Goal: Task Accomplishment & Management: Manage account settings

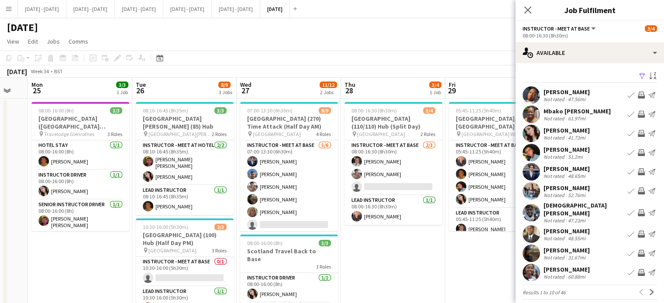
drag, startPoint x: 97, startPoint y: 94, endPoint x: 84, endPoint y: 146, distance: 53.6
click at [84, 146] on app-calendar-viewport "Thu 21 11/11 3 Jobs Fri 22 3/3 2 Jobs Sat 23 Sun 24 Mon 25 3/3 1 Job Tue 26 8/9…" at bounding box center [332, 278] width 664 height 400
click at [526, 8] on icon at bounding box center [527, 10] width 8 height 8
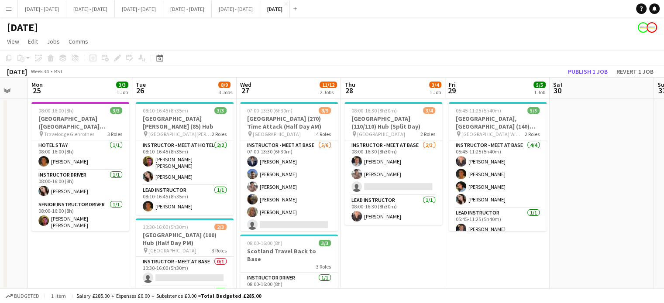
scroll to position [0, 367]
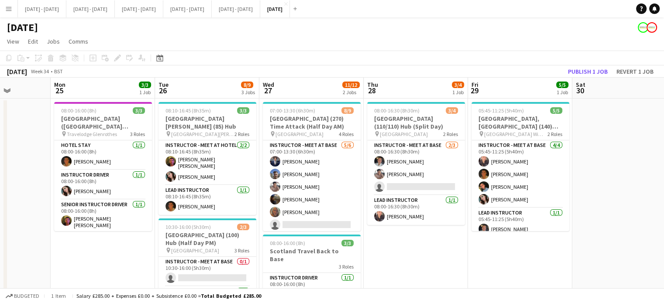
click at [416, 241] on app-calendar-viewport "Thu 21 11/11 3 Jobs Fri 22 3/3 2 Jobs Sat 23 Sun 24 Mon 25 3/3 1 Job Tue 26 8/9…" at bounding box center [332, 278] width 664 height 400
click at [416, 241] on app-date-cell "08:00-16:30 (8h30m) 3/4 [GEOGRAPHIC_DATA] (110/110) Hub (Split Day) pin Brighto…" at bounding box center [416, 288] width 104 height 379
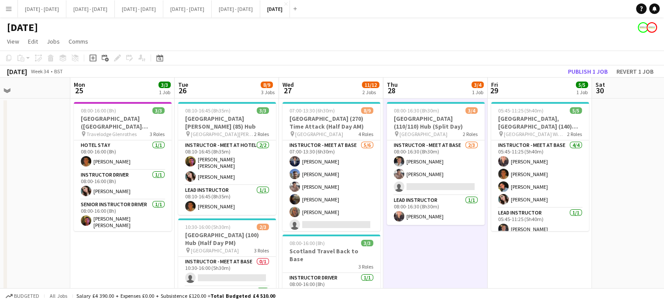
scroll to position [0, 375]
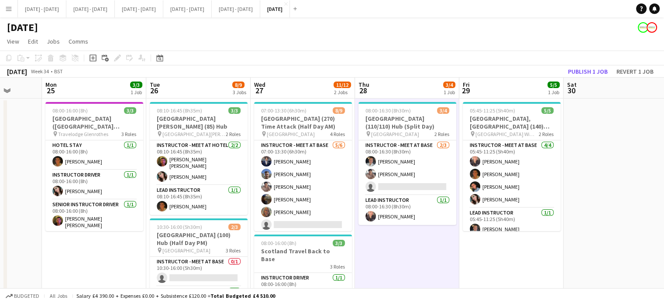
drag, startPoint x: 308, startPoint y: 93, endPoint x: 299, endPoint y: 100, distance: 11.5
click at [299, 100] on app-calendar-viewport "Thu 21 11/11 3 Jobs Fri 22 3/3 2 Jobs Sat 23 Sun 24 Mon 25 3/3 1 Job Tue 26 8/9…" at bounding box center [332, 278] width 664 height 400
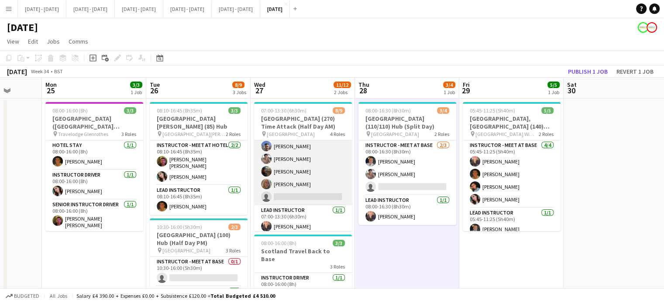
scroll to position [47, 0]
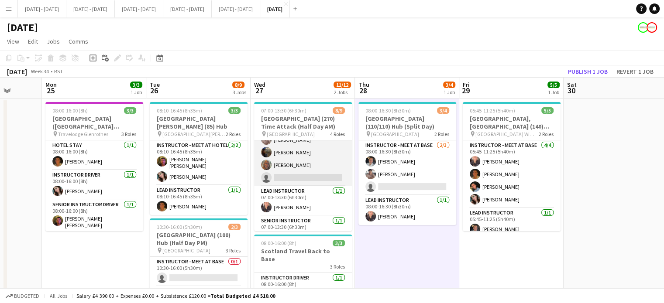
click at [306, 175] on app-card-role "Instructor - Meet at Base [DATE] 07:00-13:30 (6h30m) [PERSON_NAME] [PERSON_NAME…" at bounding box center [303, 139] width 98 height 93
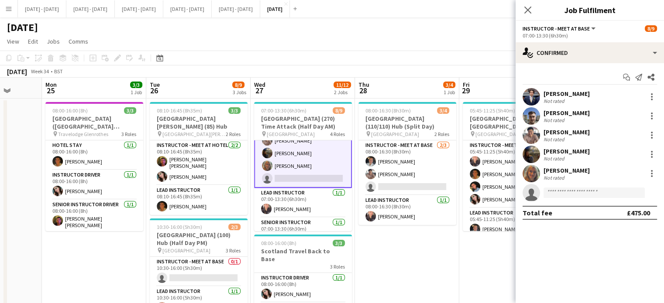
scroll to position [48, 0]
click at [569, 190] on input at bounding box center [593, 193] width 101 height 10
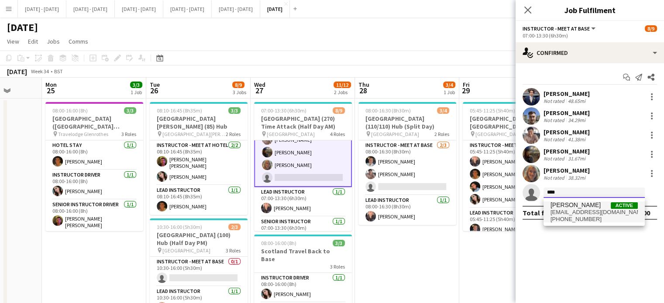
type input "****"
click at [559, 202] on span "[PERSON_NAME]" at bounding box center [575, 205] width 50 height 7
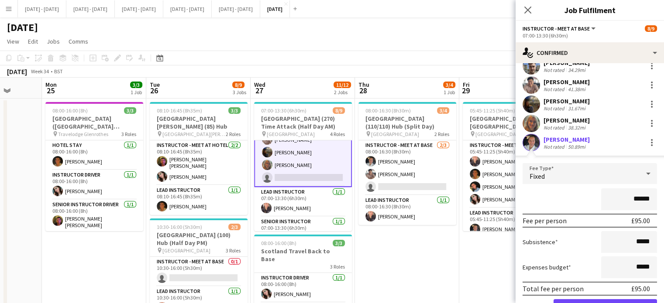
scroll to position [95, 0]
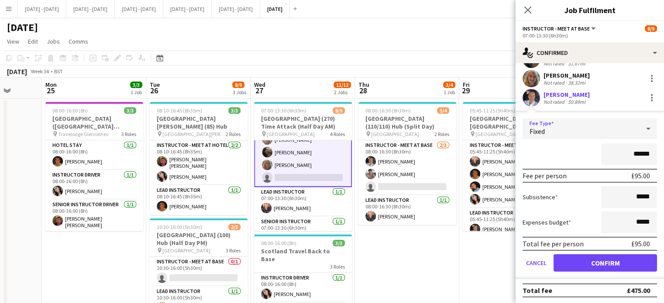
click at [614, 133] on div "Fixed" at bounding box center [580, 128] width 117 height 21
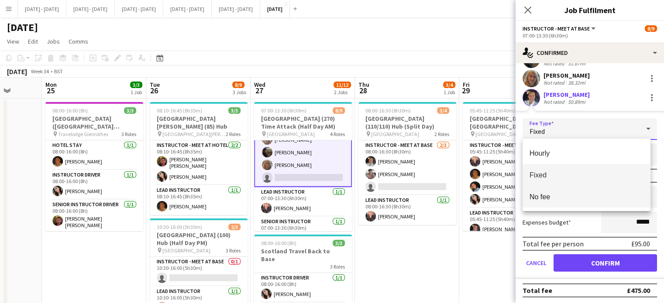
click at [572, 194] on span "No fee" at bounding box center [586, 197] width 114 height 8
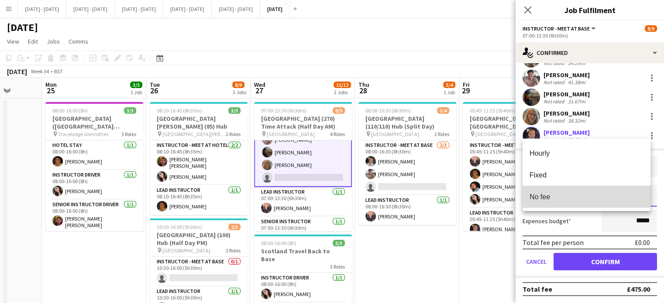
scroll to position [56, 0]
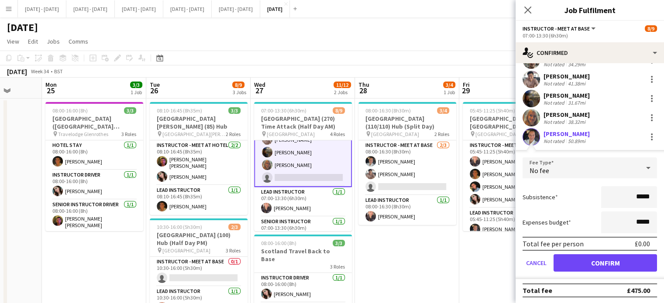
click at [581, 274] on form "Fee Type No fee Subsistence ***** Expenses budget ***** Total fee per person £0…" at bounding box center [589, 219] width 148 height 122
click at [581, 264] on button "Confirm" at bounding box center [604, 262] width 103 height 17
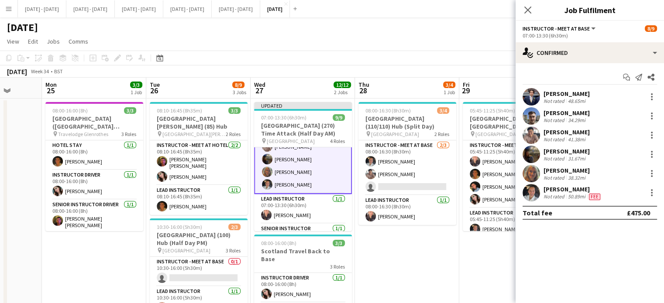
scroll to position [0, 0]
click at [531, 10] on icon "Close pop-in" at bounding box center [527, 10] width 8 height 8
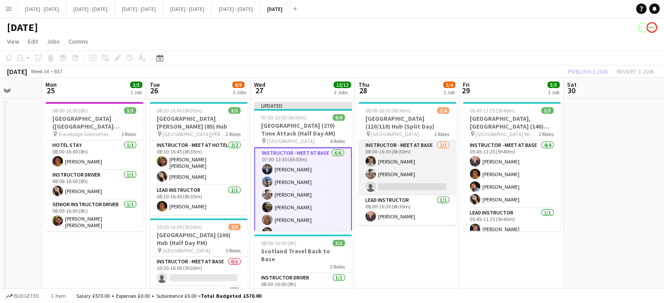
click at [408, 185] on app-card-role "Instructor - Meet at Base [DATE] 08:00-16:30 (8h30m) [PERSON_NAME] [PERSON_NAME…" at bounding box center [407, 168] width 98 height 55
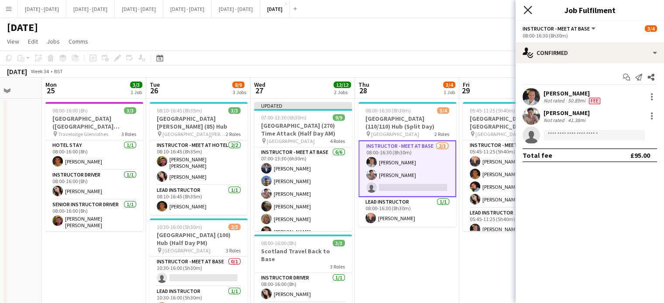
click at [524, 9] on icon "Close pop-in" at bounding box center [527, 10] width 8 height 8
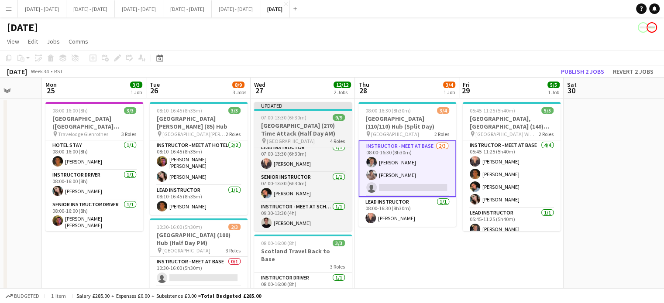
click at [292, 134] on h3 "[GEOGRAPHIC_DATA] (270) Time Attack (Half Day AM)" at bounding box center [303, 130] width 98 height 16
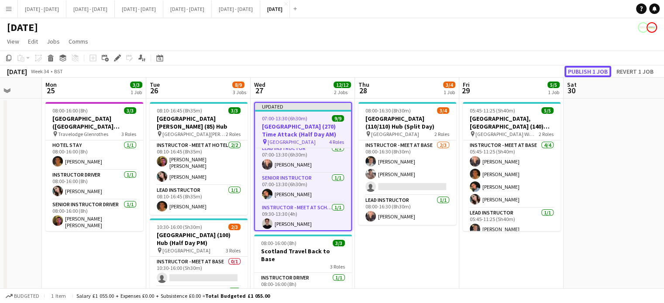
click at [585, 71] on button "Publish 1 job" at bounding box center [587, 71] width 47 height 11
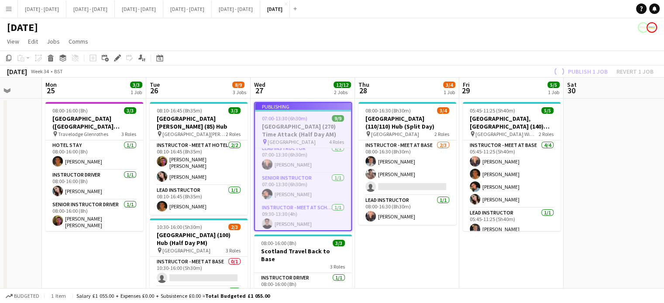
scroll to position [93, 0]
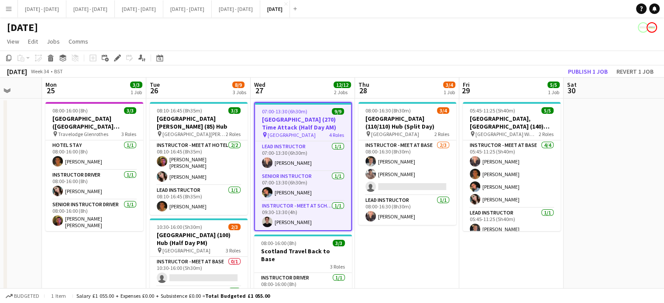
click at [394, 273] on app-date-cell "08:00-16:30 (8h30m) 3/4 [GEOGRAPHIC_DATA] (110/110) Hub (Split Day) pin Brighto…" at bounding box center [407, 288] width 104 height 379
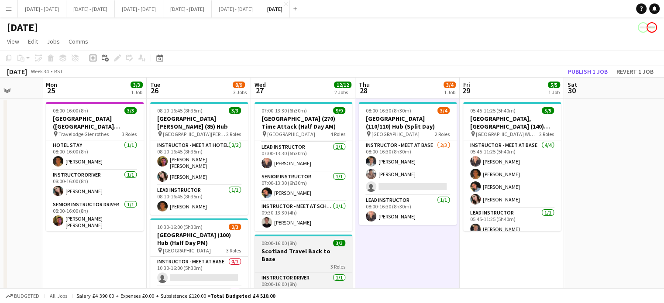
scroll to position [91, 0]
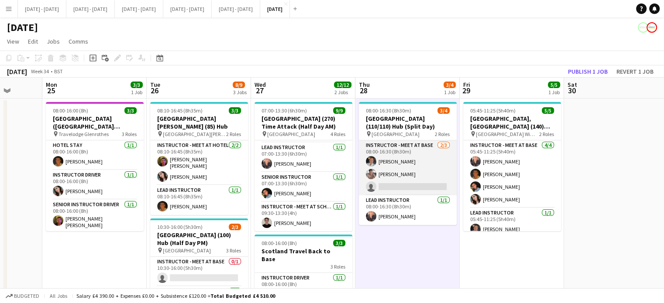
click at [424, 187] on app-card-role "Instructor - Meet at Base [DATE] 08:00-16:30 (8h30m) [PERSON_NAME] [PERSON_NAME…" at bounding box center [408, 168] width 98 height 55
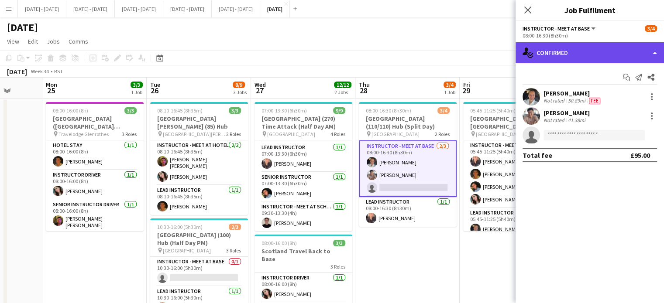
click at [599, 58] on div "single-neutral-actions-check-2 Confirmed" at bounding box center [589, 52] width 148 height 21
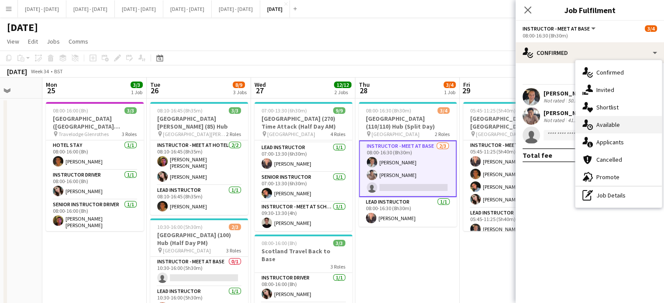
click at [603, 120] on div "single-neutral-actions-upload Available" at bounding box center [618, 124] width 86 height 17
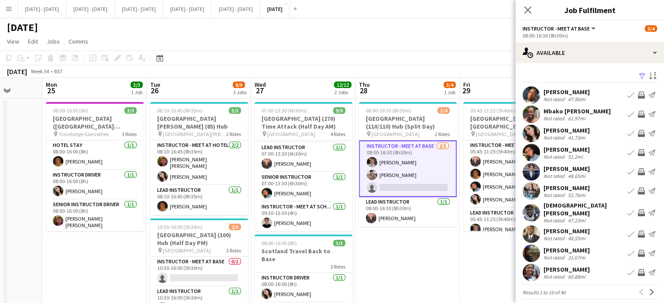
click at [627, 151] on app-icon "Book crew" at bounding box center [630, 152] width 7 height 7
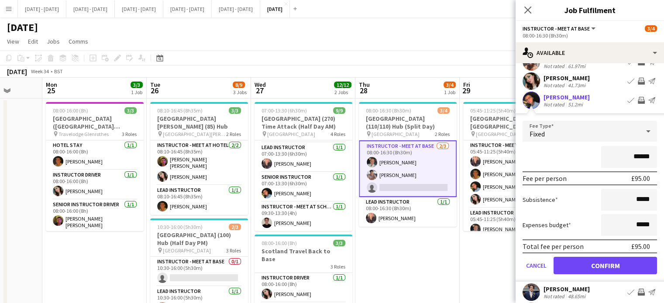
scroll to position [87, 0]
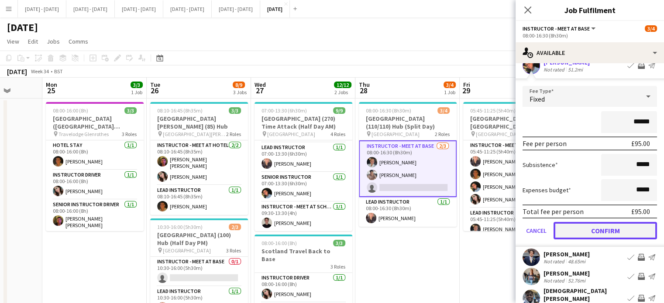
drag, startPoint x: 584, startPoint y: 237, endPoint x: 574, endPoint y: 220, distance: 19.5
click at [584, 237] on button "Confirm" at bounding box center [604, 230] width 103 height 17
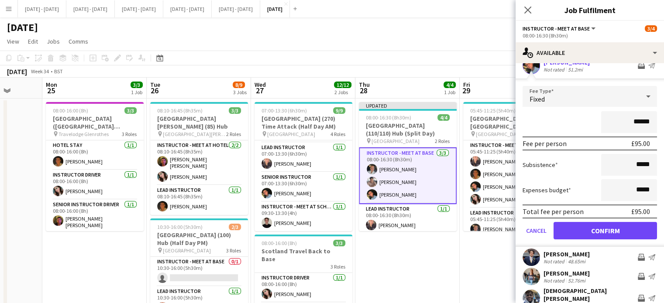
scroll to position [0, 0]
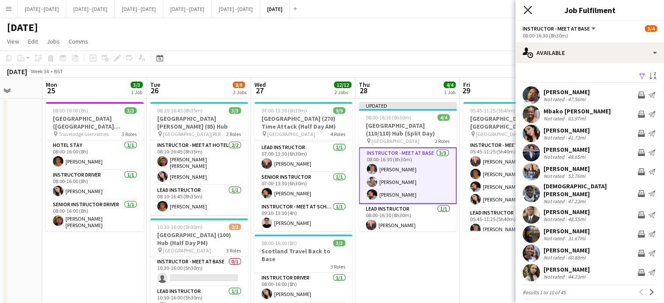
click at [528, 7] on icon "Close pop-in" at bounding box center [527, 10] width 8 height 8
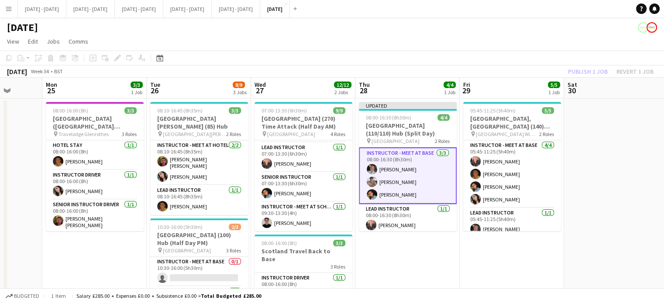
click at [114, 261] on app-date-cell "08:00-16:00 (8h) 3/3 [GEOGRAPHIC_DATA] ([GEOGRAPHIC_DATA][PERSON_NAME]) - [GEOG…" at bounding box center [94, 288] width 104 height 379
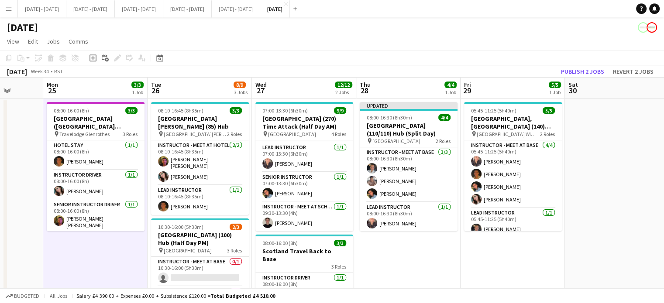
click at [389, 256] on app-date-cell "Updated 08:00-16:30 (8h30m) 4/4 [GEOGRAPHIC_DATA] (110/110) Hub (Split Day) pin…" at bounding box center [408, 288] width 104 height 379
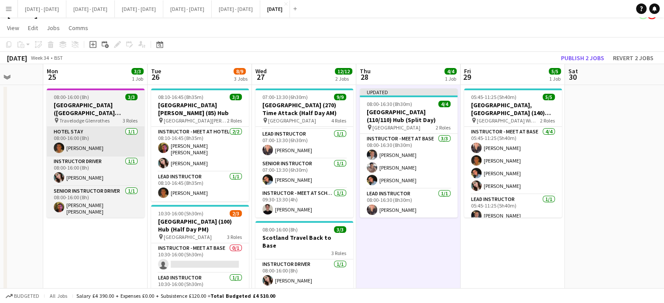
scroll to position [0, 0]
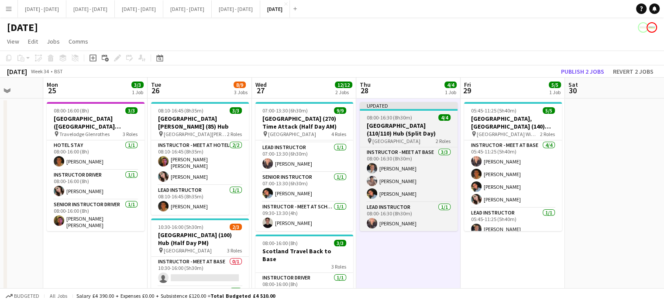
click at [395, 130] on h3 "[GEOGRAPHIC_DATA] (110/110) Hub (Split Day)" at bounding box center [409, 130] width 98 height 16
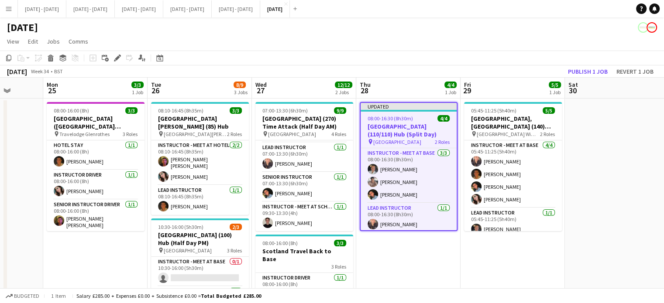
scroll to position [44, 0]
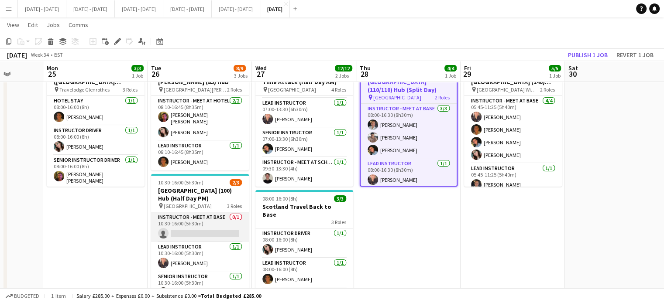
click at [209, 216] on app-card-role "Instructor - Meet at Base 0/1 10:30-16:00 (5h30m) single-neutral-actions" at bounding box center [200, 228] width 98 height 30
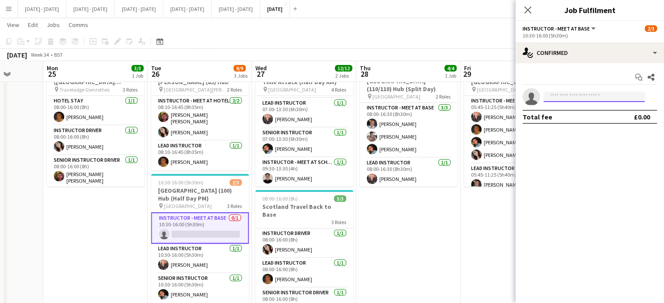
click at [574, 93] on input at bounding box center [593, 97] width 101 height 10
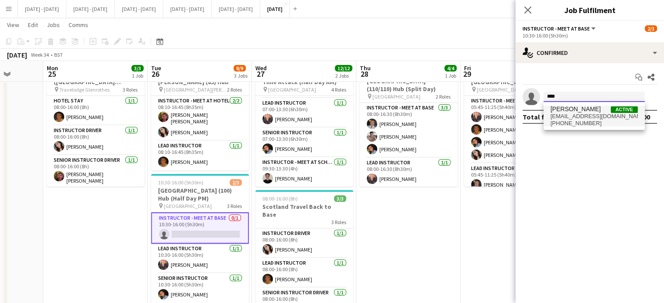
type input "****"
click at [562, 108] on span "[PERSON_NAME]" at bounding box center [575, 109] width 50 height 7
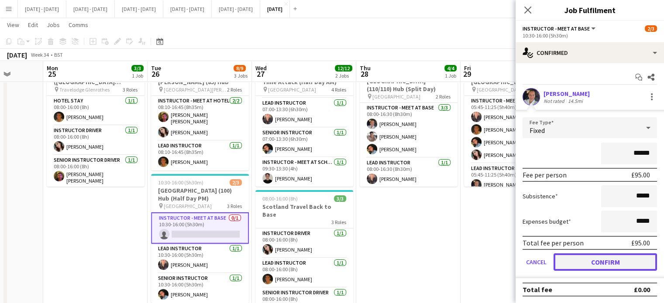
click at [613, 259] on button "Confirm" at bounding box center [604, 262] width 103 height 17
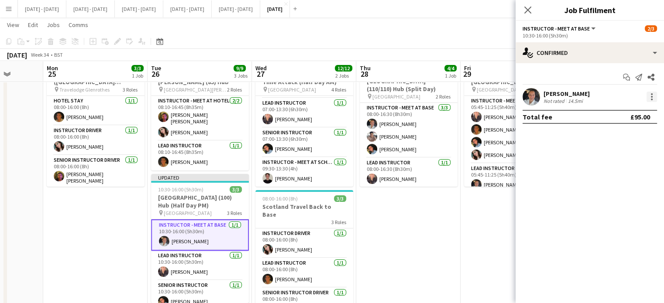
click at [654, 99] on div at bounding box center [651, 97] width 10 height 10
click at [623, 110] on span "Edit fee" at bounding box center [623, 113] width 54 height 8
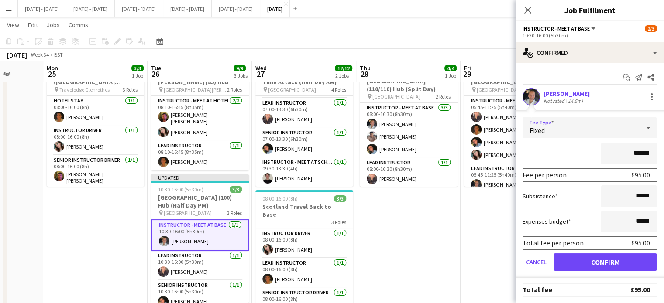
click at [624, 123] on div "Fixed" at bounding box center [580, 127] width 117 height 21
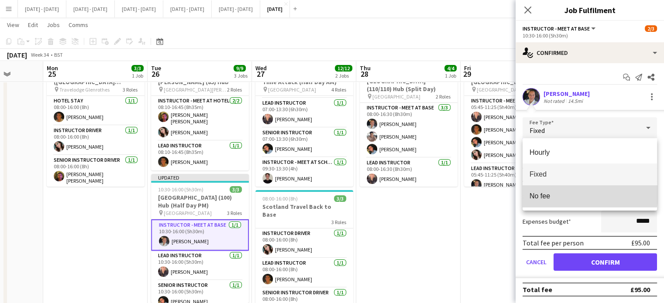
click at [557, 192] on span "No fee" at bounding box center [589, 196] width 120 height 8
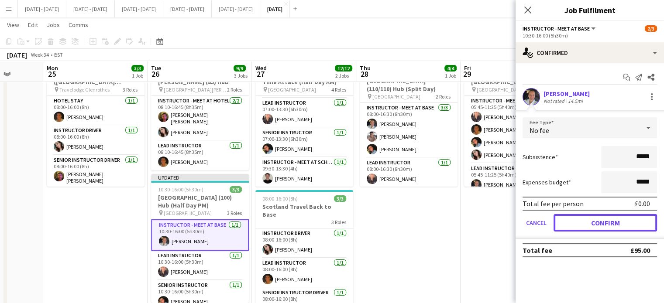
click at [597, 218] on button "Confirm" at bounding box center [604, 222] width 103 height 17
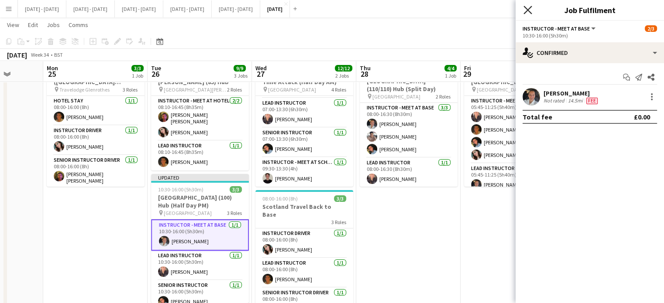
click at [529, 8] on icon at bounding box center [527, 10] width 8 height 8
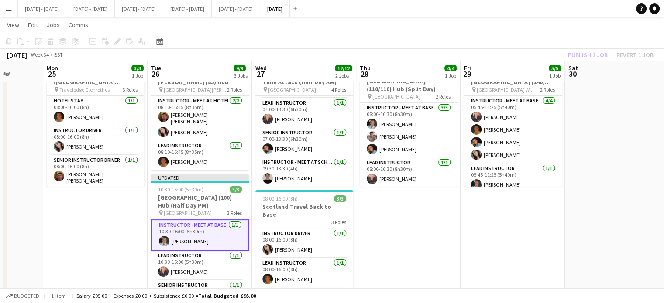
click at [111, 244] on app-date-cell "08:00-16:00 (8h) 3/3 [GEOGRAPHIC_DATA] ([GEOGRAPHIC_DATA][PERSON_NAME]) - [GEOG…" at bounding box center [95, 243] width 104 height 379
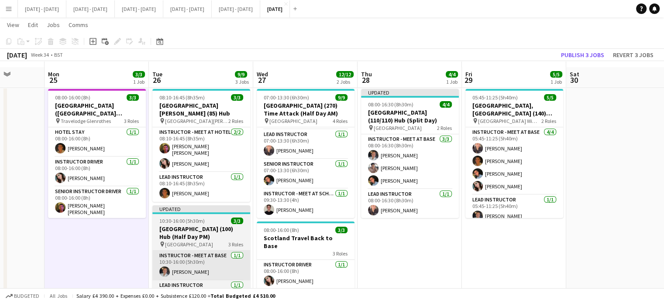
scroll to position [0, 0]
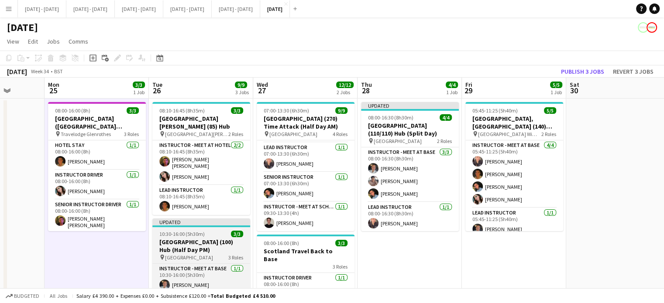
click at [229, 238] on h3 "[GEOGRAPHIC_DATA] (100) Hub (Half Day PM)" at bounding box center [201, 246] width 98 height 16
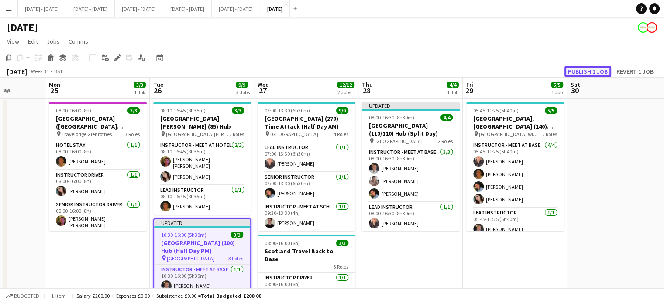
click at [588, 69] on button "Publish 1 job" at bounding box center [587, 71] width 47 height 11
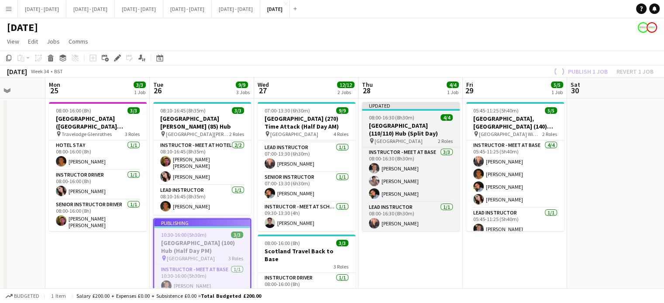
click at [420, 118] on div "08:00-16:30 (8h30m) 4/4" at bounding box center [411, 117] width 98 height 7
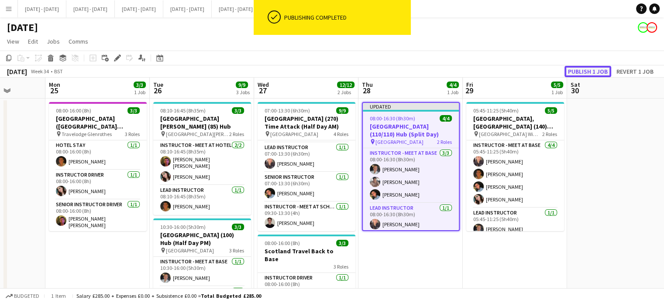
click at [588, 71] on button "Publish 1 job" at bounding box center [587, 71] width 47 height 11
